Goal: Information Seeking & Learning: Learn about a topic

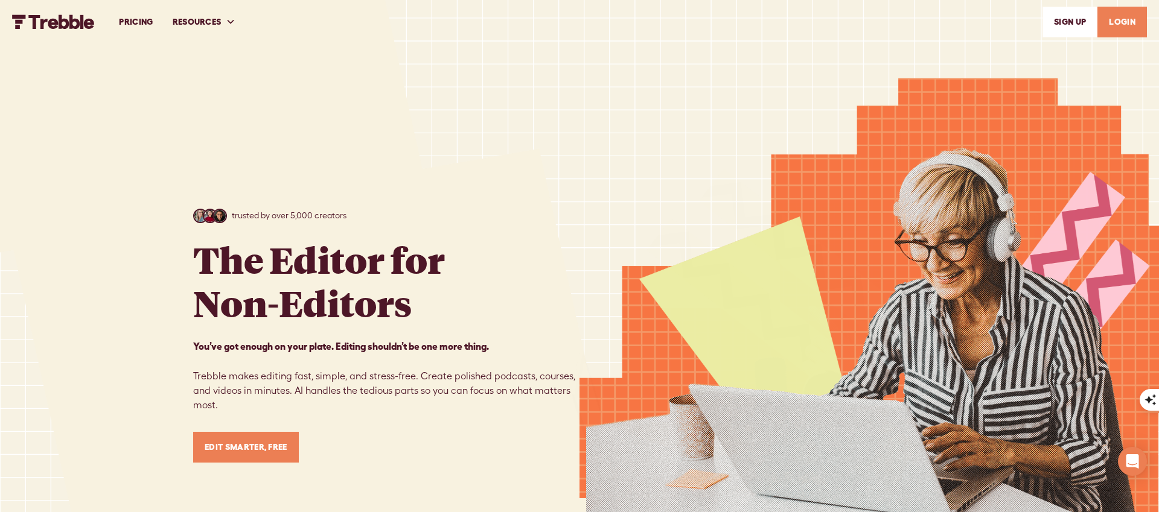
click at [144, 25] on link "PRICING" at bounding box center [135, 22] width 53 height 42
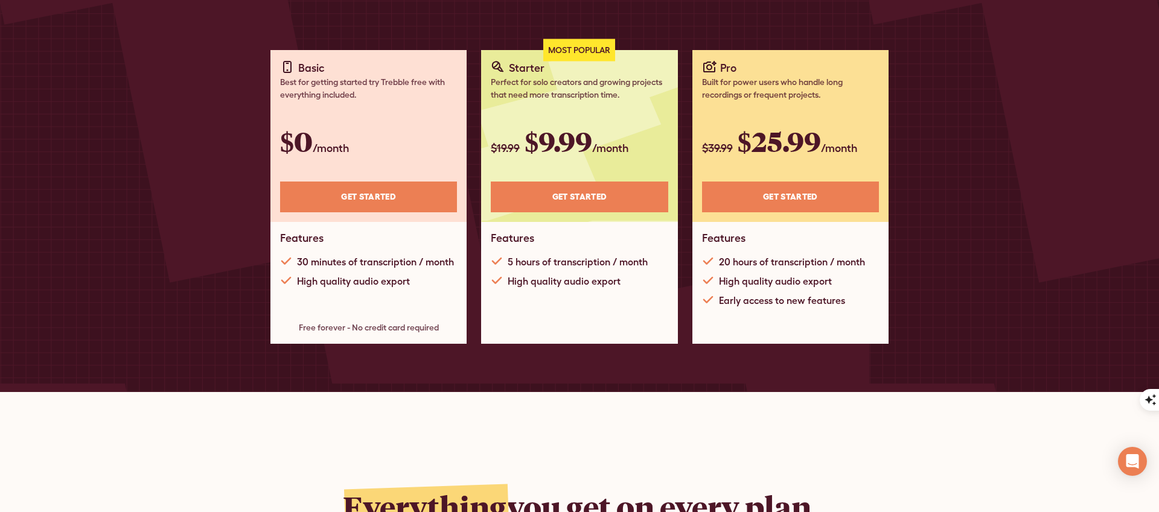
scroll to position [246, 0]
click at [392, 198] on link "Get STARTED" at bounding box center [368, 196] width 177 height 31
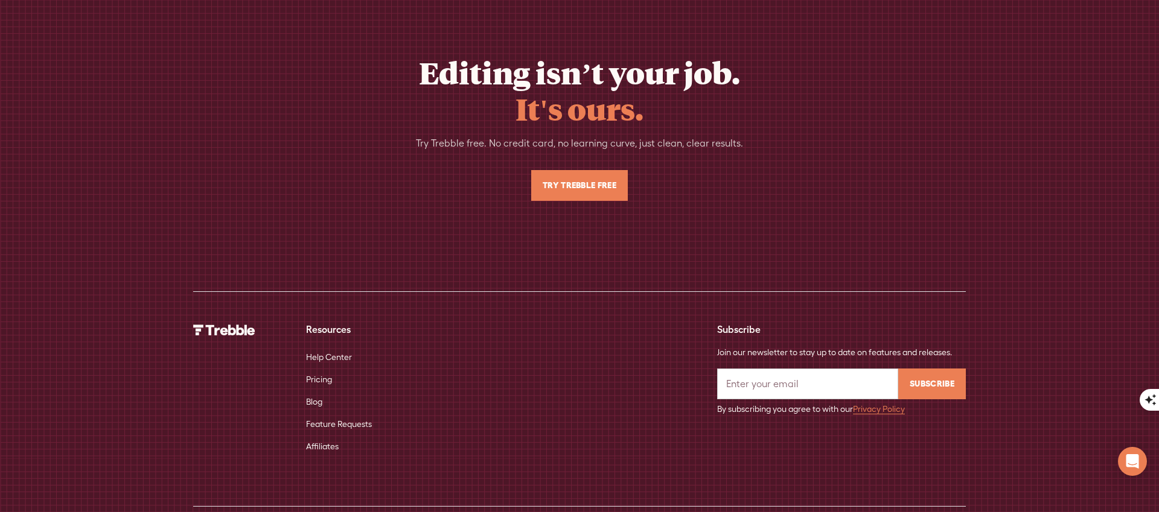
scroll to position [2850, 0]
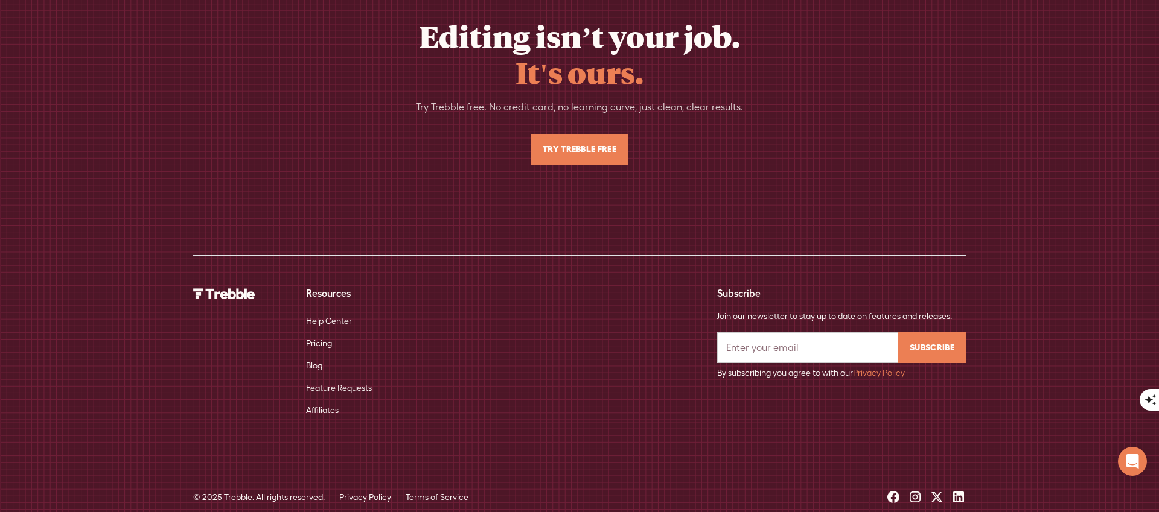
click at [913, 492] on icon at bounding box center [914, 497] width 11 height 11
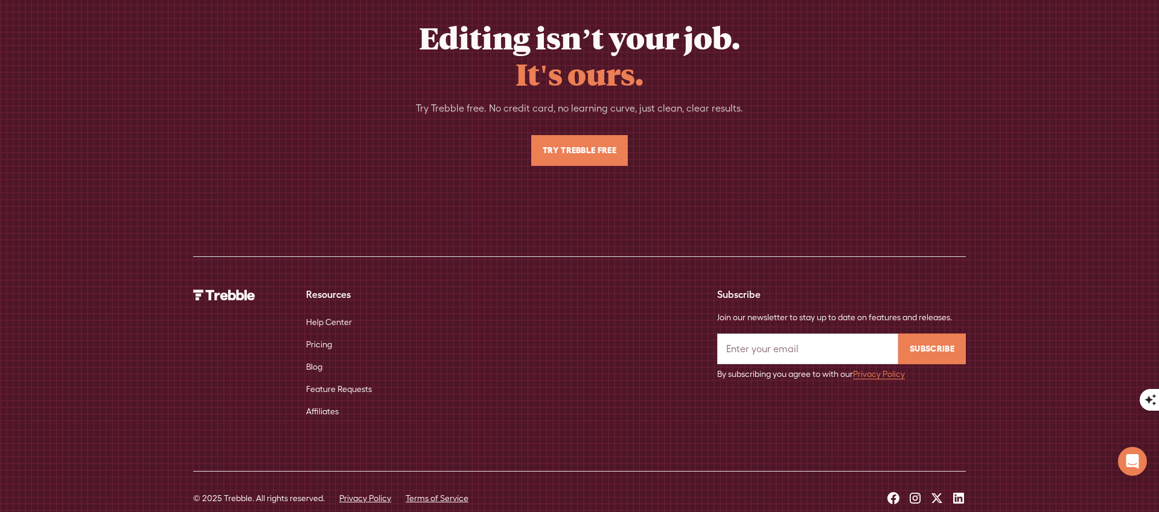
click at [915, 491] on icon at bounding box center [915, 498] width 14 height 14
click at [890, 492] on icon at bounding box center [893, 498] width 12 height 12
click at [892, 491] on icon at bounding box center [893, 498] width 14 height 14
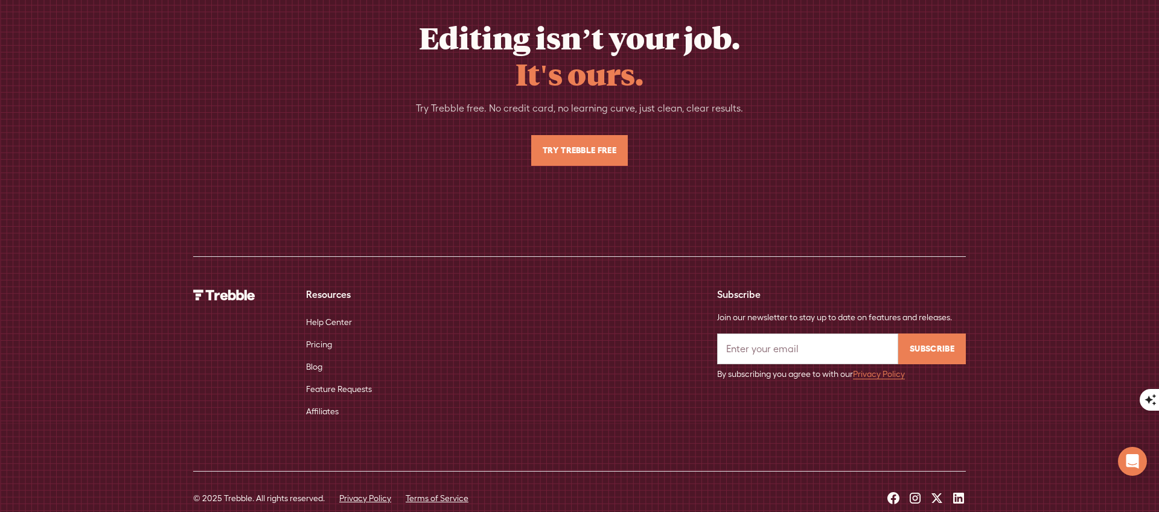
drag, startPoint x: 892, startPoint y: 479, endPoint x: 934, endPoint y: 480, distance: 41.7
click at [892, 491] on icon at bounding box center [893, 498] width 14 height 14
drag, startPoint x: 936, startPoint y: 480, endPoint x: 942, endPoint y: 478, distance: 6.5
click at [936, 491] on icon at bounding box center [936, 498] width 14 height 14
click at [943, 491] on icon at bounding box center [936, 498] width 14 height 14
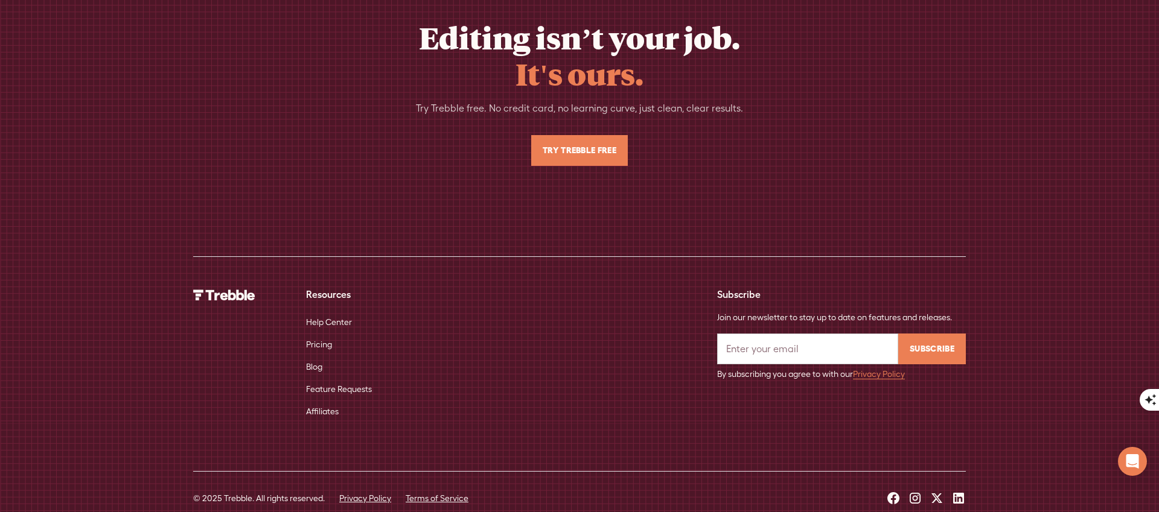
click at [952, 491] on icon at bounding box center [958, 498] width 14 height 14
click at [958, 491] on icon at bounding box center [958, 498] width 14 height 14
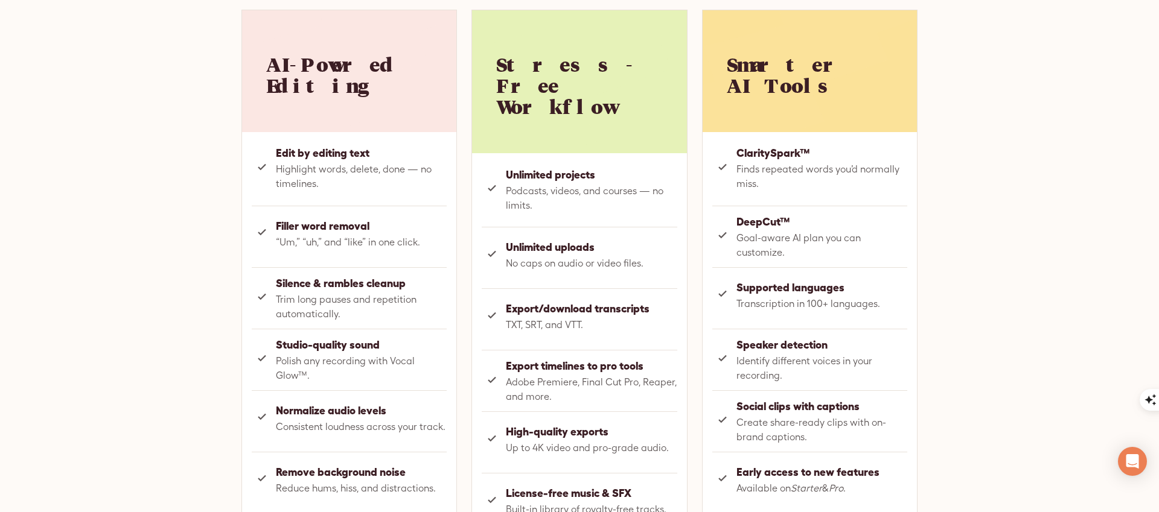
scroll to position [0, 0]
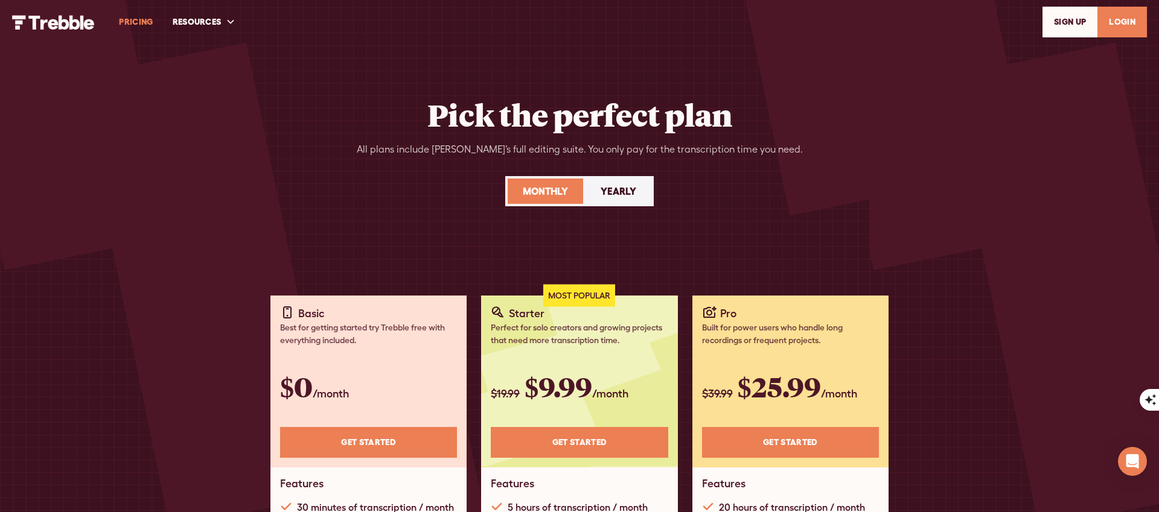
click at [47, 15] on img "home" at bounding box center [53, 22] width 83 height 14
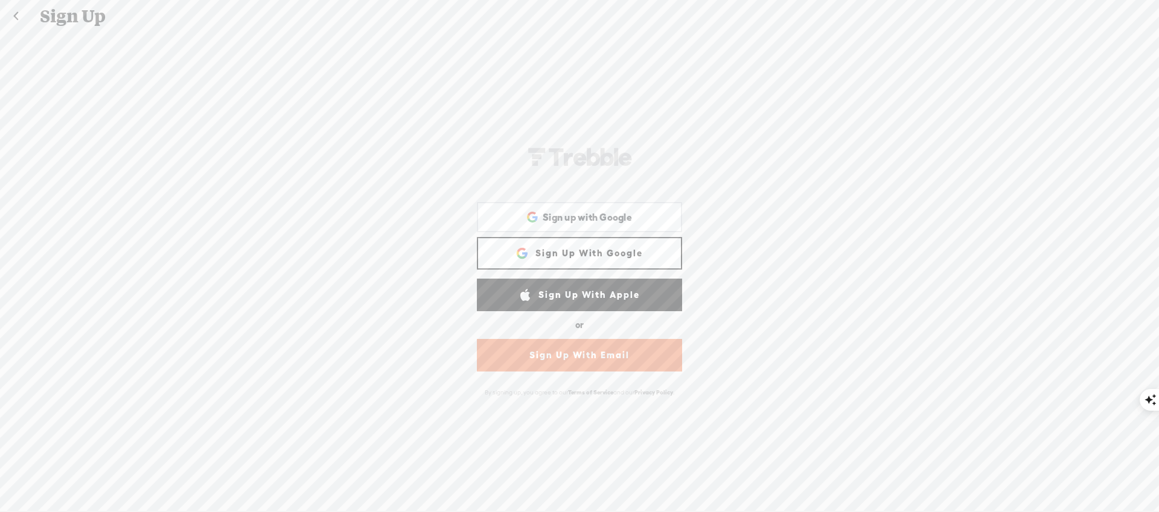
scroll to position [2, 0]
click at [16, 14] on link at bounding box center [16, 16] width 30 height 31
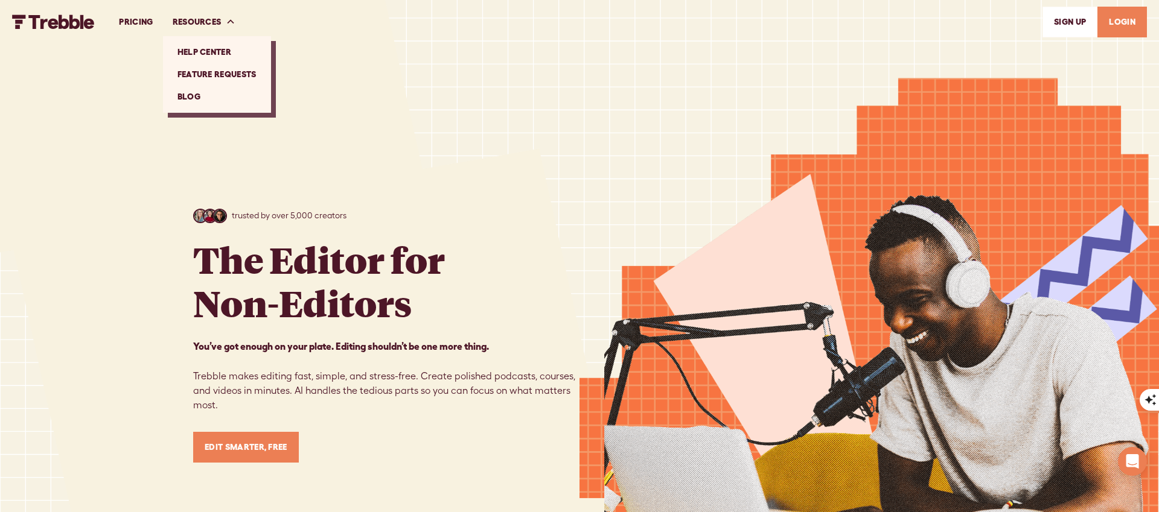
click at [211, 49] on link "Help Center" at bounding box center [217, 52] width 98 height 22
